Goal: Find specific page/section

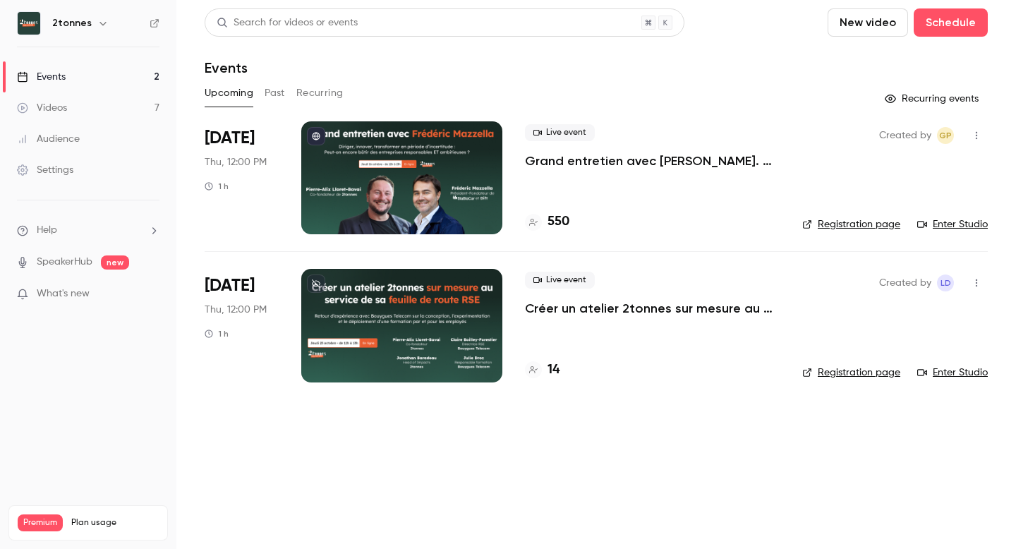
click at [280, 84] on button "Past" at bounding box center [275, 93] width 20 height 23
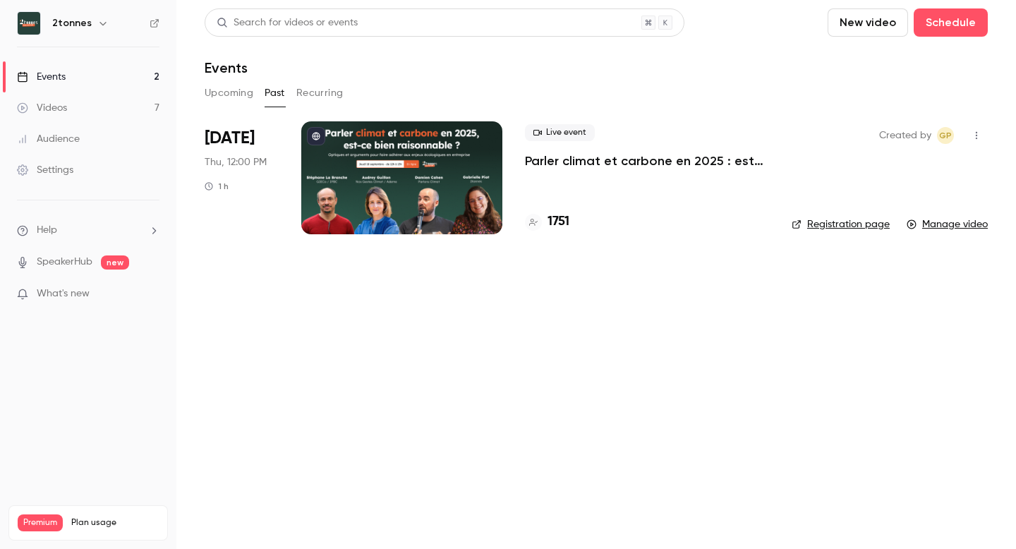
click at [49, 112] on div "Videos" at bounding box center [42, 108] width 50 height 14
